Goal: Information Seeking & Learning: Find specific fact

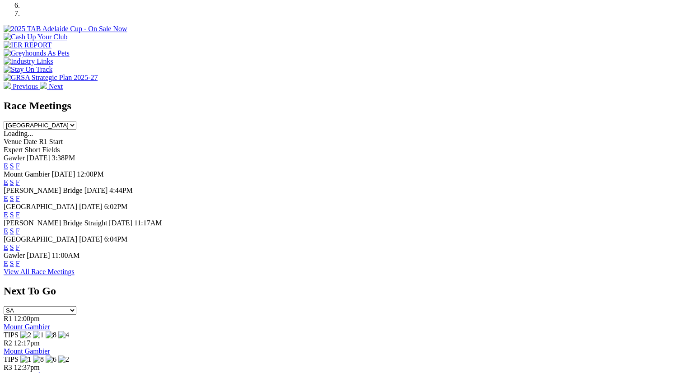
scroll to position [363, 0]
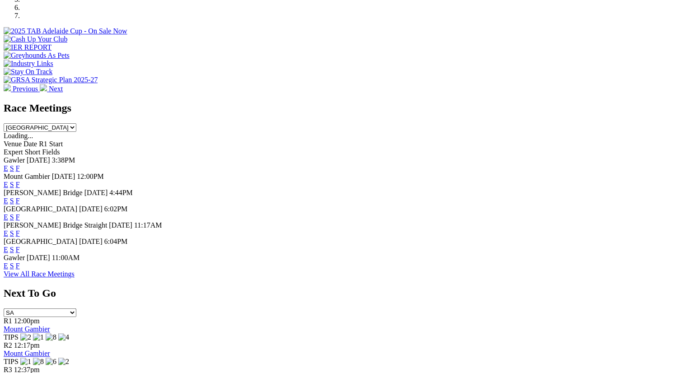
click at [20, 197] on link "F" at bounding box center [18, 201] width 4 height 8
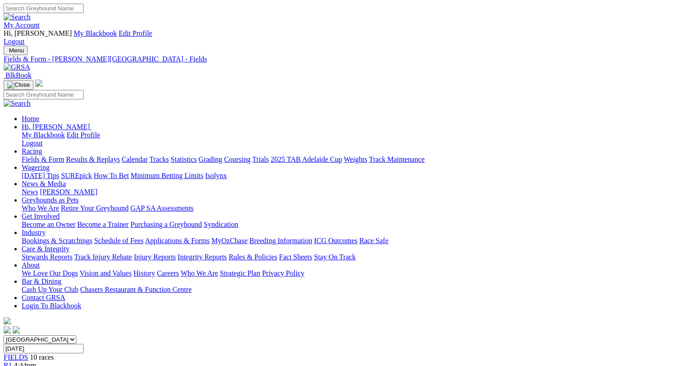
click at [105, 155] on link "Results & Replays" at bounding box center [93, 159] width 54 height 8
